Goal: Entertainment & Leisure: Consume media (video, audio)

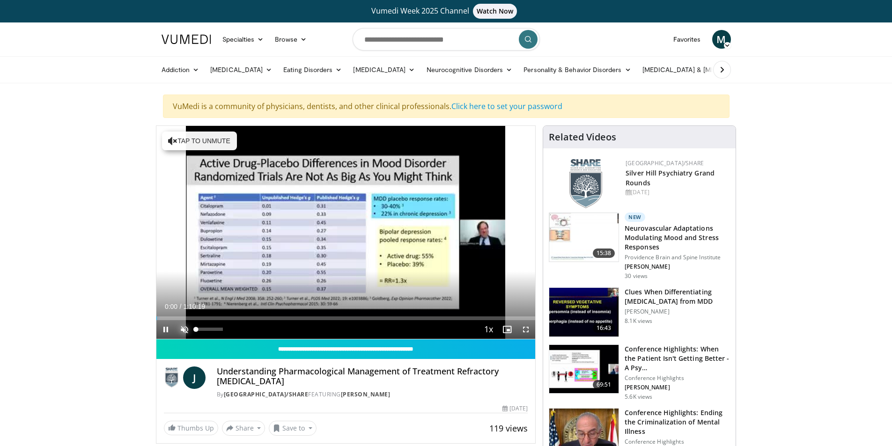
click at [183, 329] on span "Video Player" at bounding box center [184, 329] width 19 height 19
click at [204, 329] on div "28%" at bounding box center [209, 329] width 27 height 3
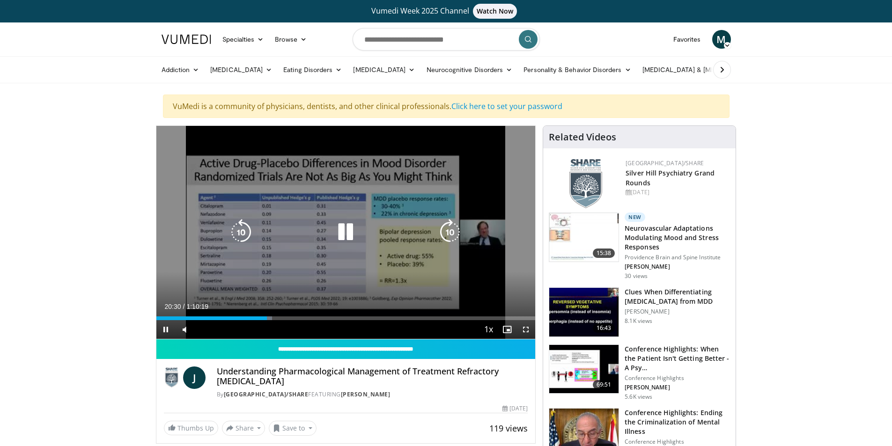
click at [349, 230] on icon "Video Player" at bounding box center [345, 232] width 26 height 26
